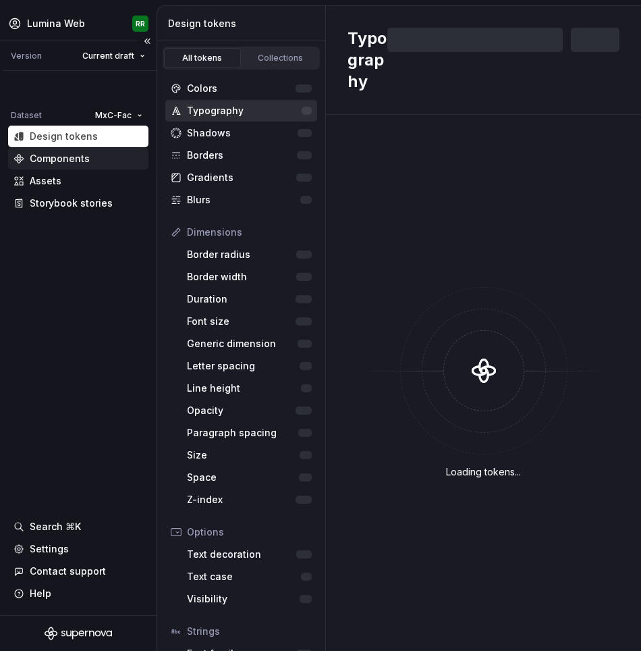
click at [81, 160] on div "Components" at bounding box center [60, 158] width 60 height 13
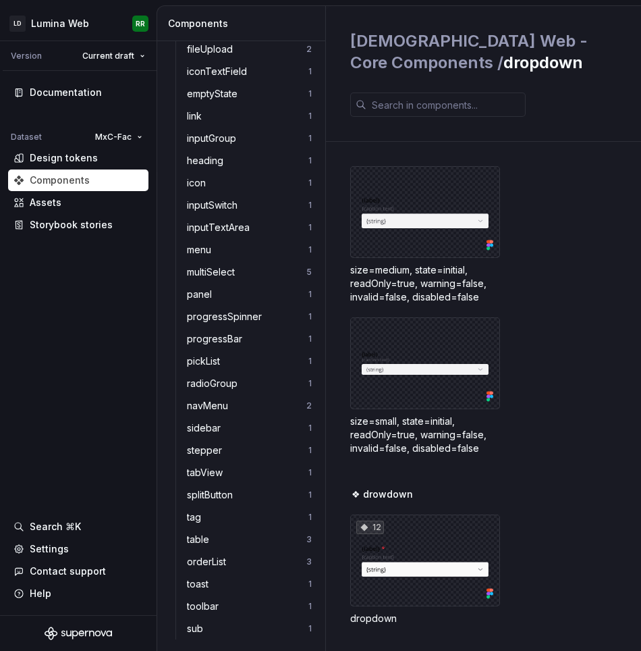
scroll to position [611, 0]
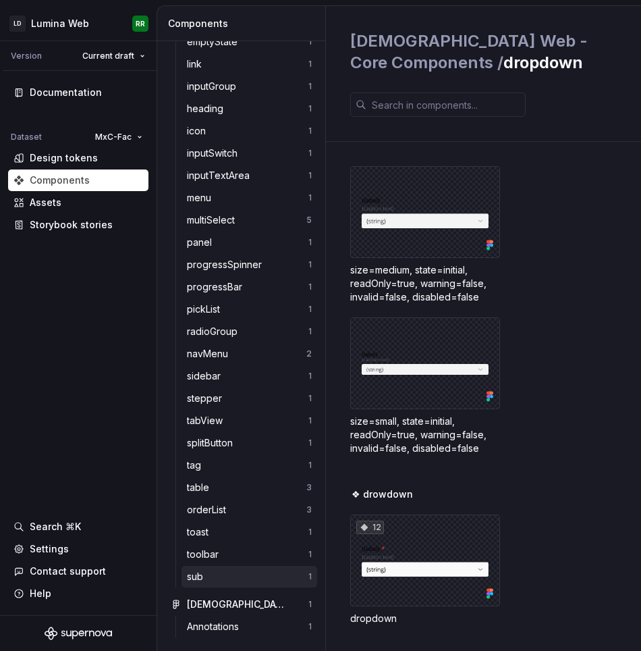
click at [215, 576] on div "sub" at bounding box center [247, 576] width 121 height 13
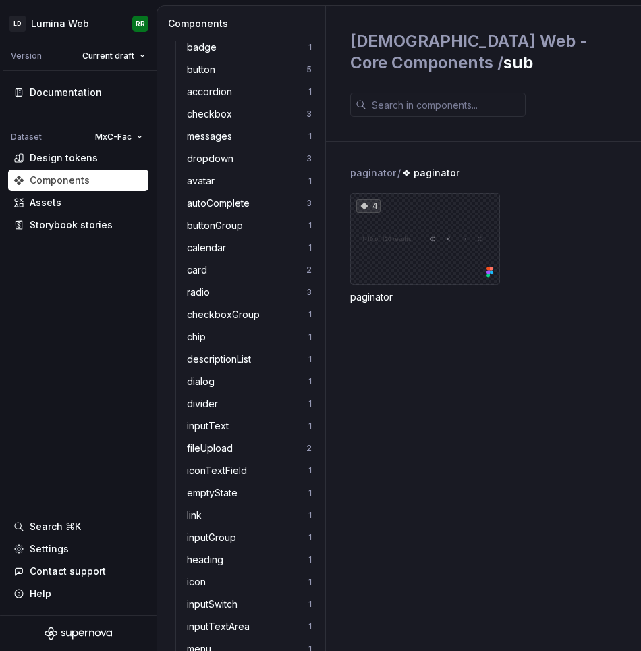
scroll to position [144, 0]
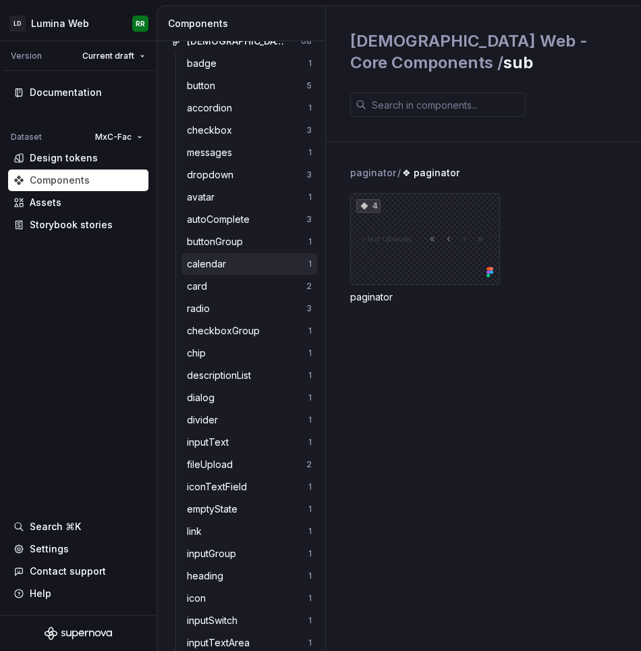
click at [209, 258] on div "calendar" at bounding box center [209, 263] width 45 height 13
